Goal: Task Accomplishment & Management: Manage account settings

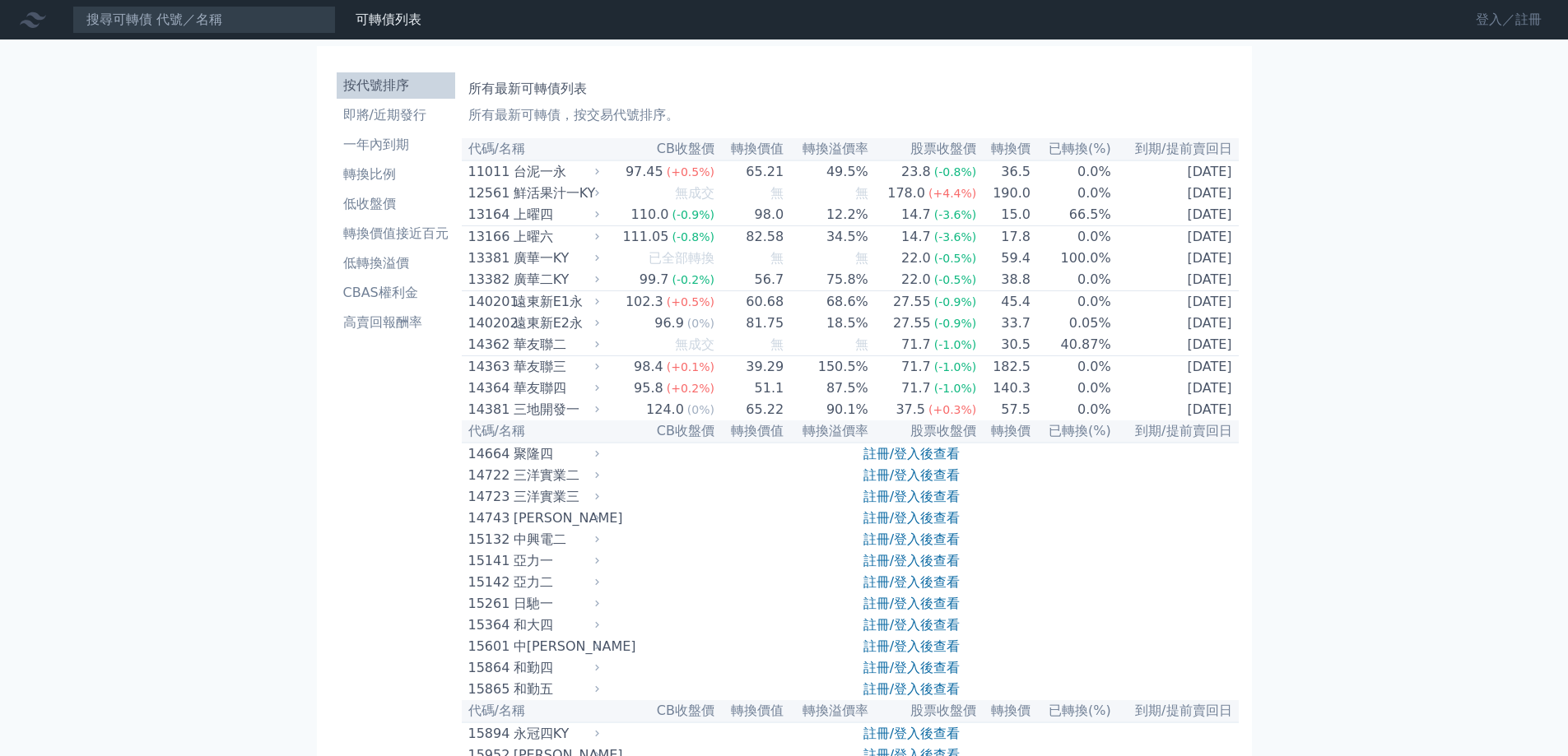
click at [1494, 13] on link "登入／註冊" at bounding box center [1508, 19] width 92 height 26
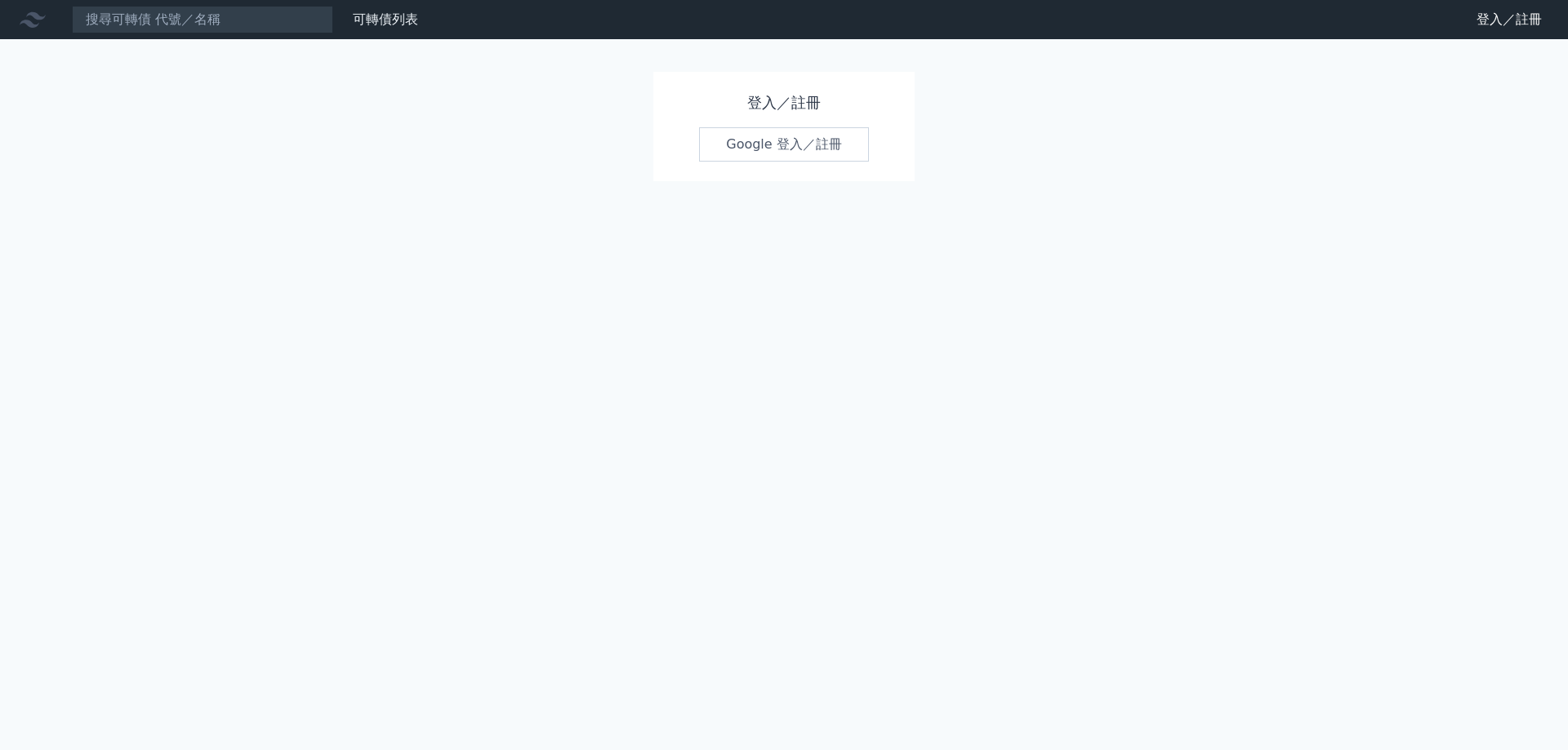
click at [742, 151] on link "Google 登入／註冊" at bounding box center [784, 144] width 170 height 34
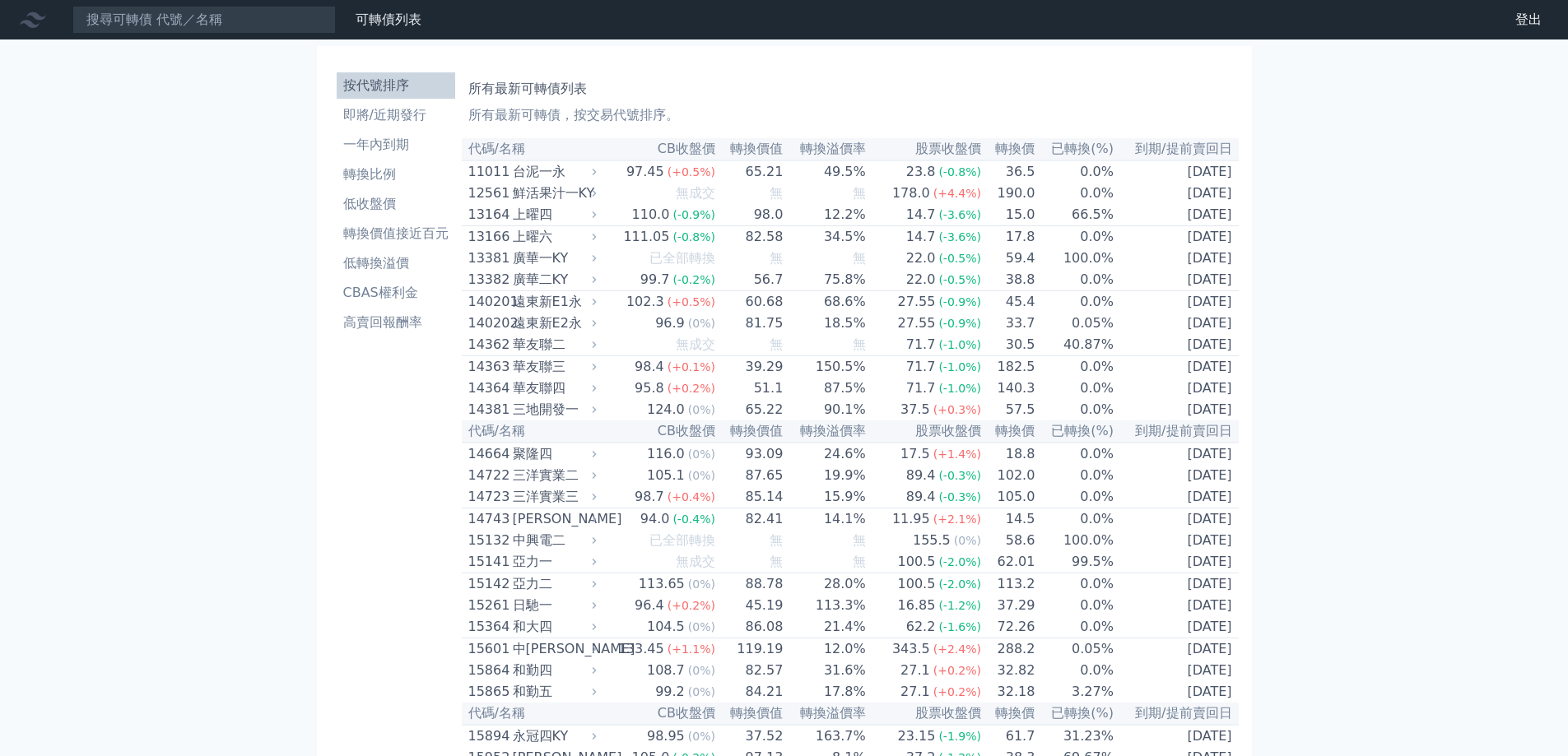
scroll to position [2738, 0]
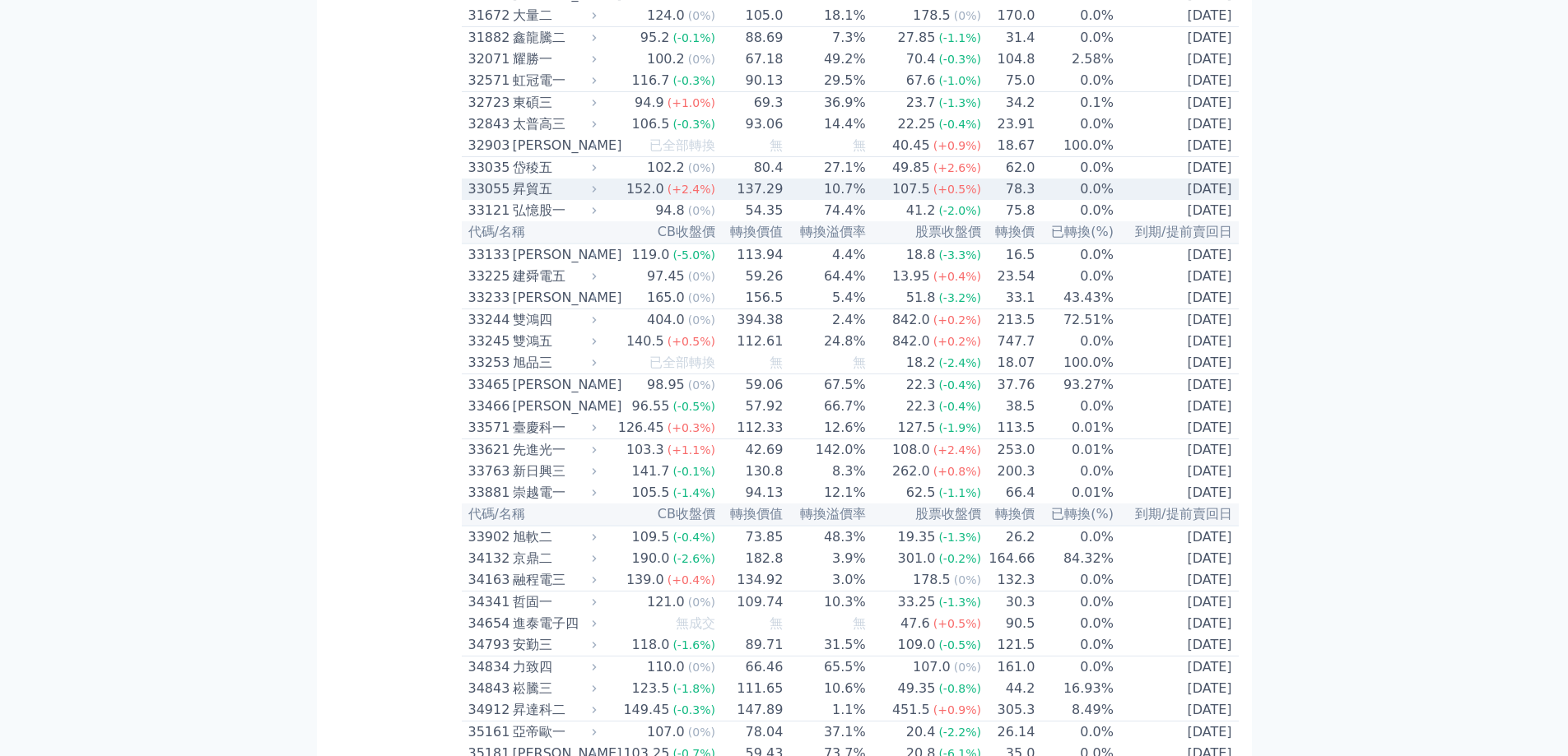
click at [504, 199] on div "33055" at bounding box center [488, 189] width 40 height 19
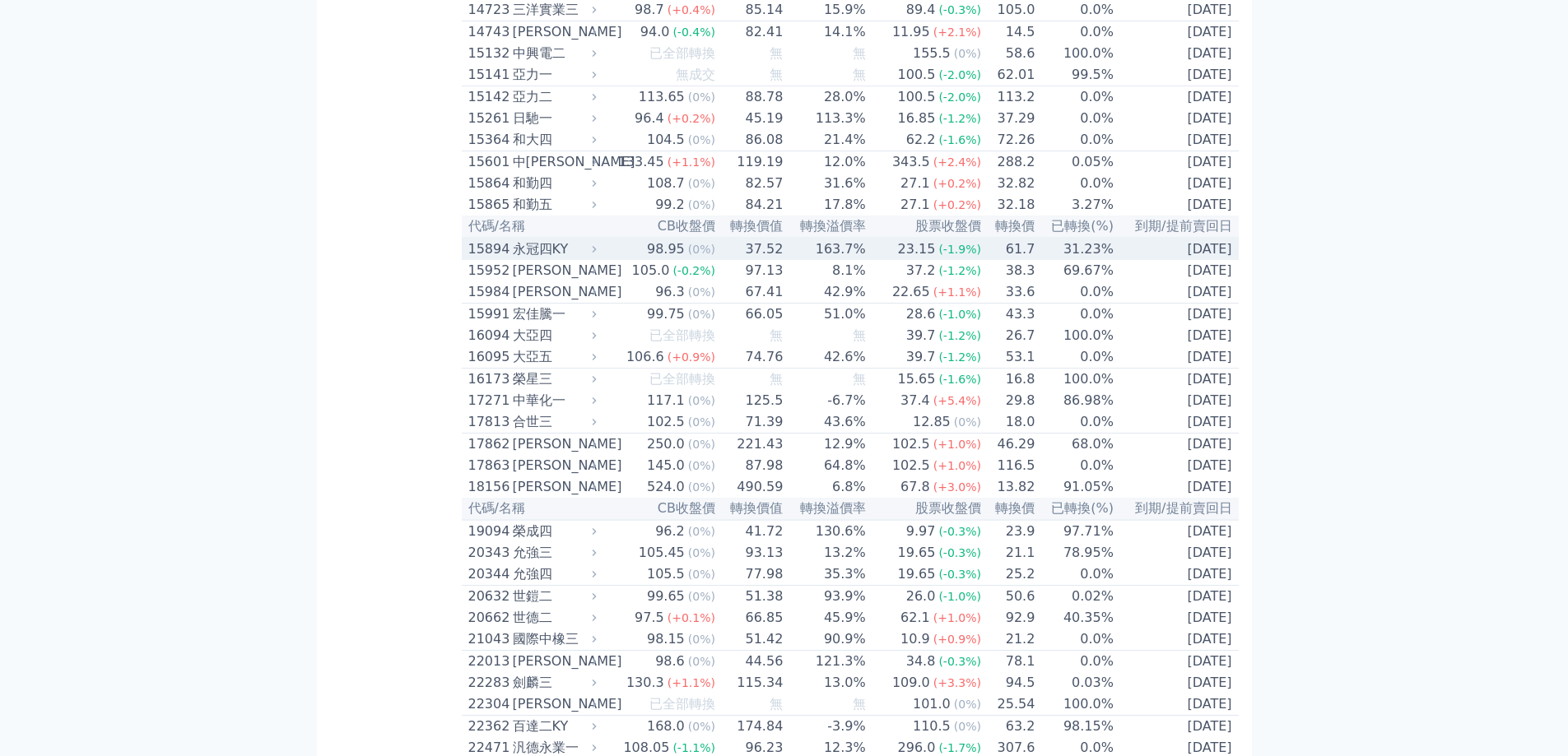
scroll to position [576, 0]
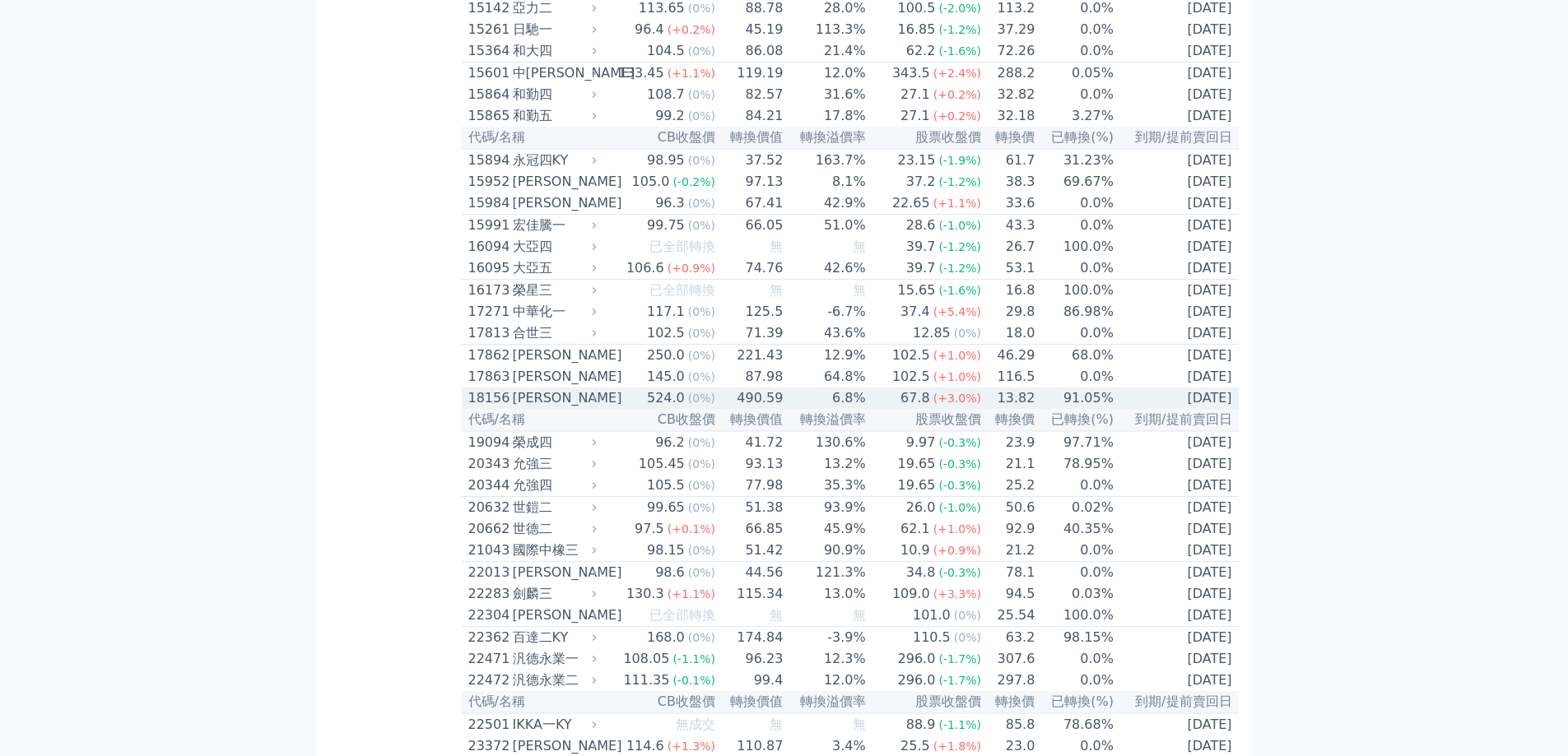
click at [491, 408] on div "18156" at bounding box center [488, 398] width 40 height 19
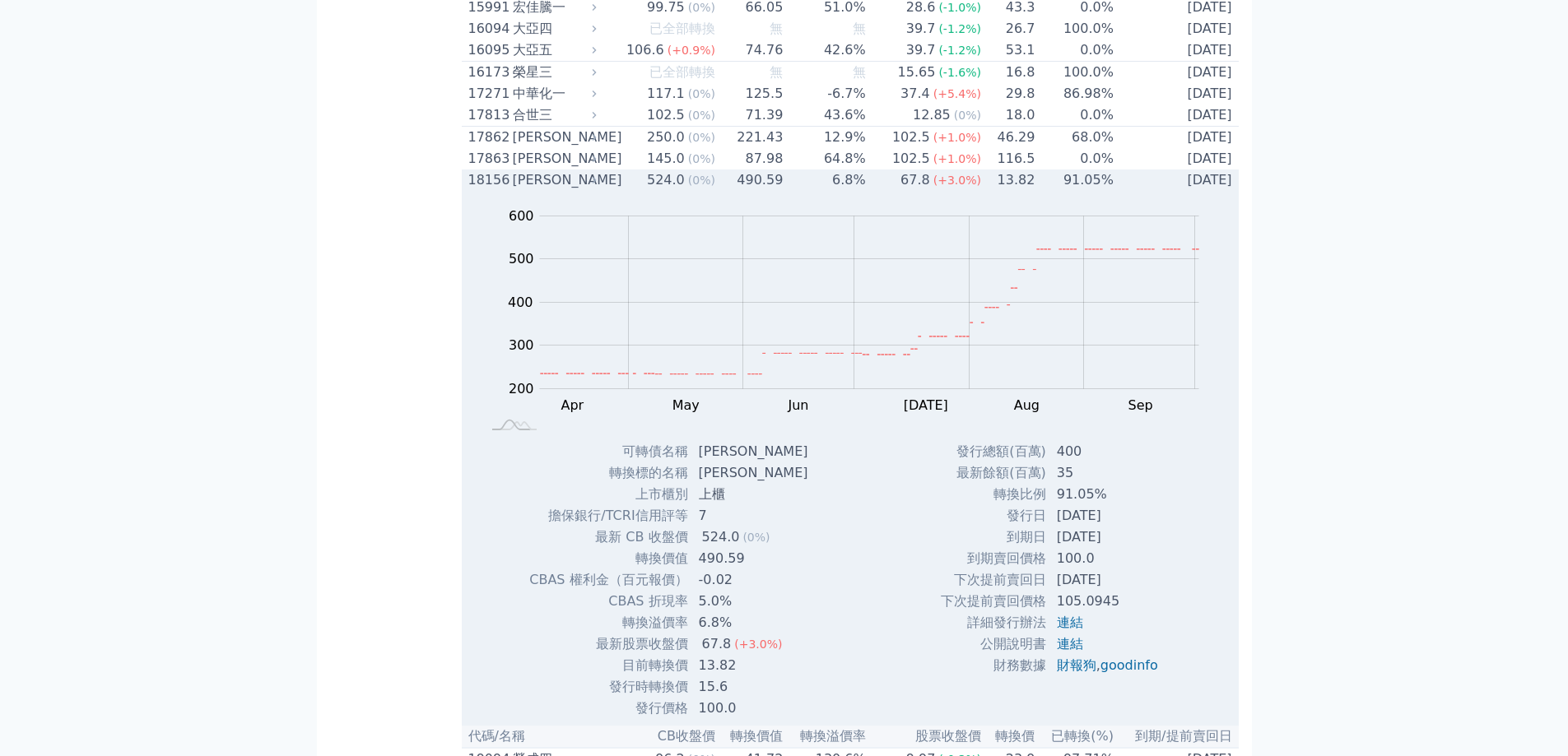
scroll to position [823, 0]
